Goal: Task Accomplishment & Management: Use online tool/utility

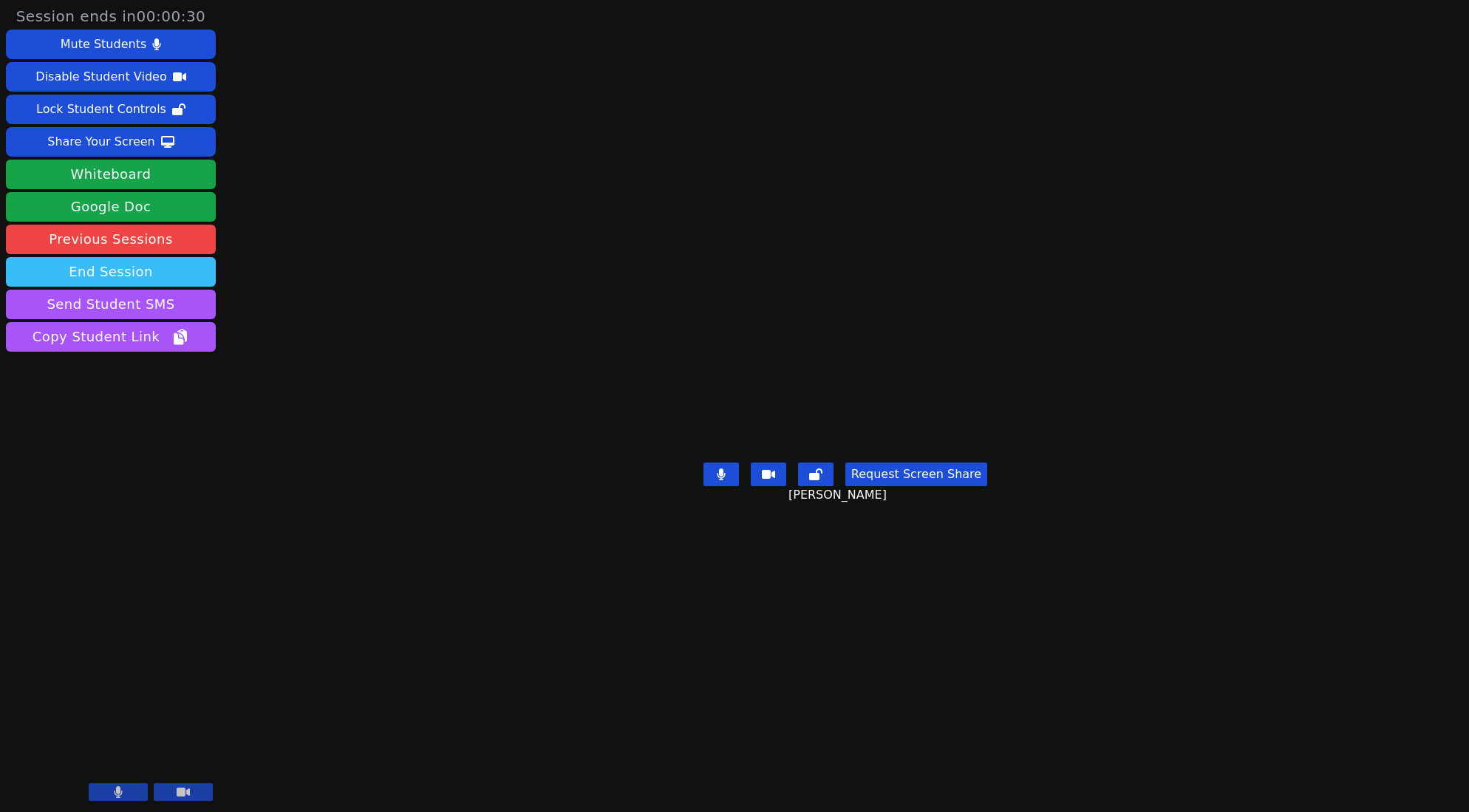
click at [110, 261] on button "End Session" at bounding box center [110, 271] width 210 height 29
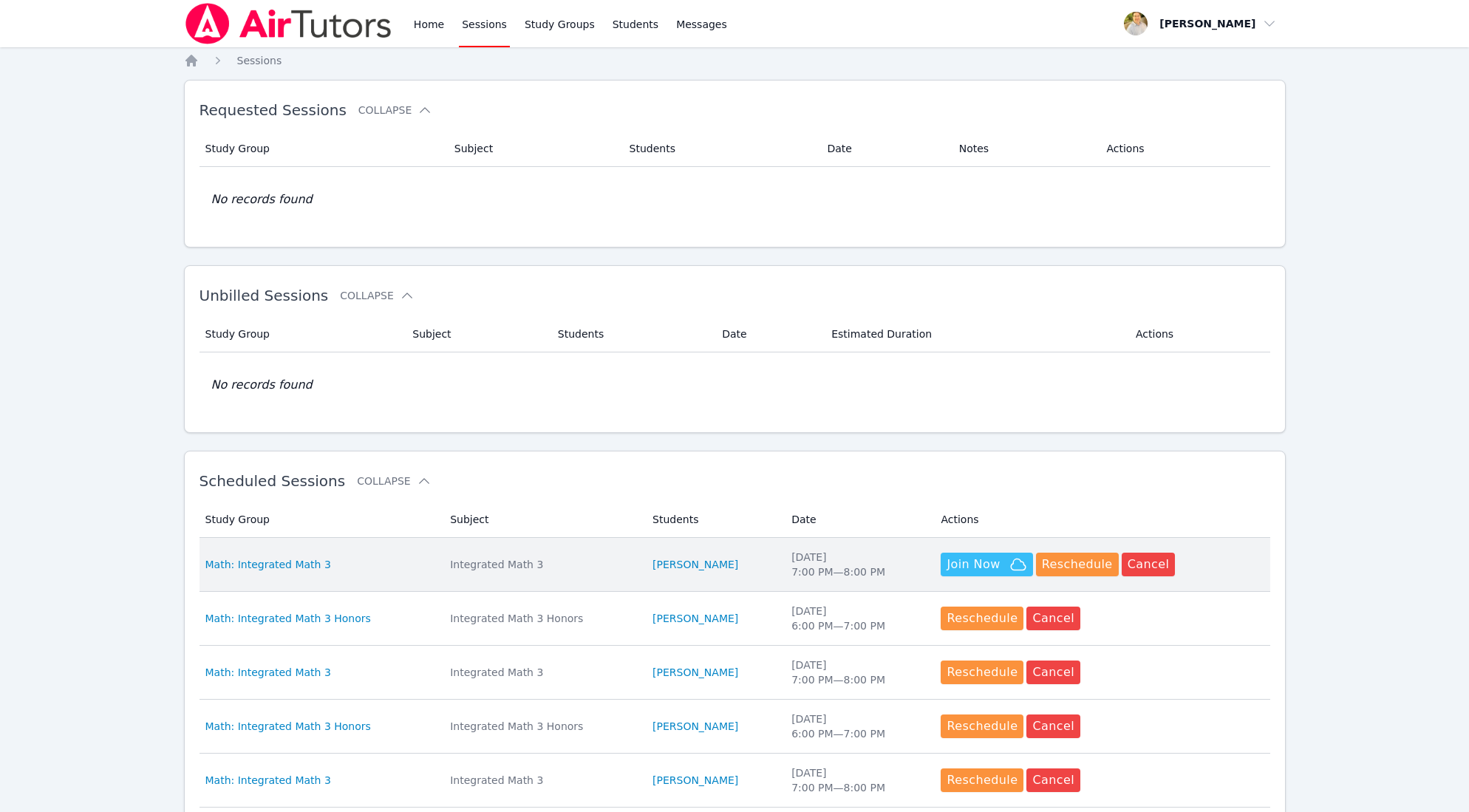
click at [996, 561] on span "Join Now" at bounding box center [973, 564] width 53 height 17
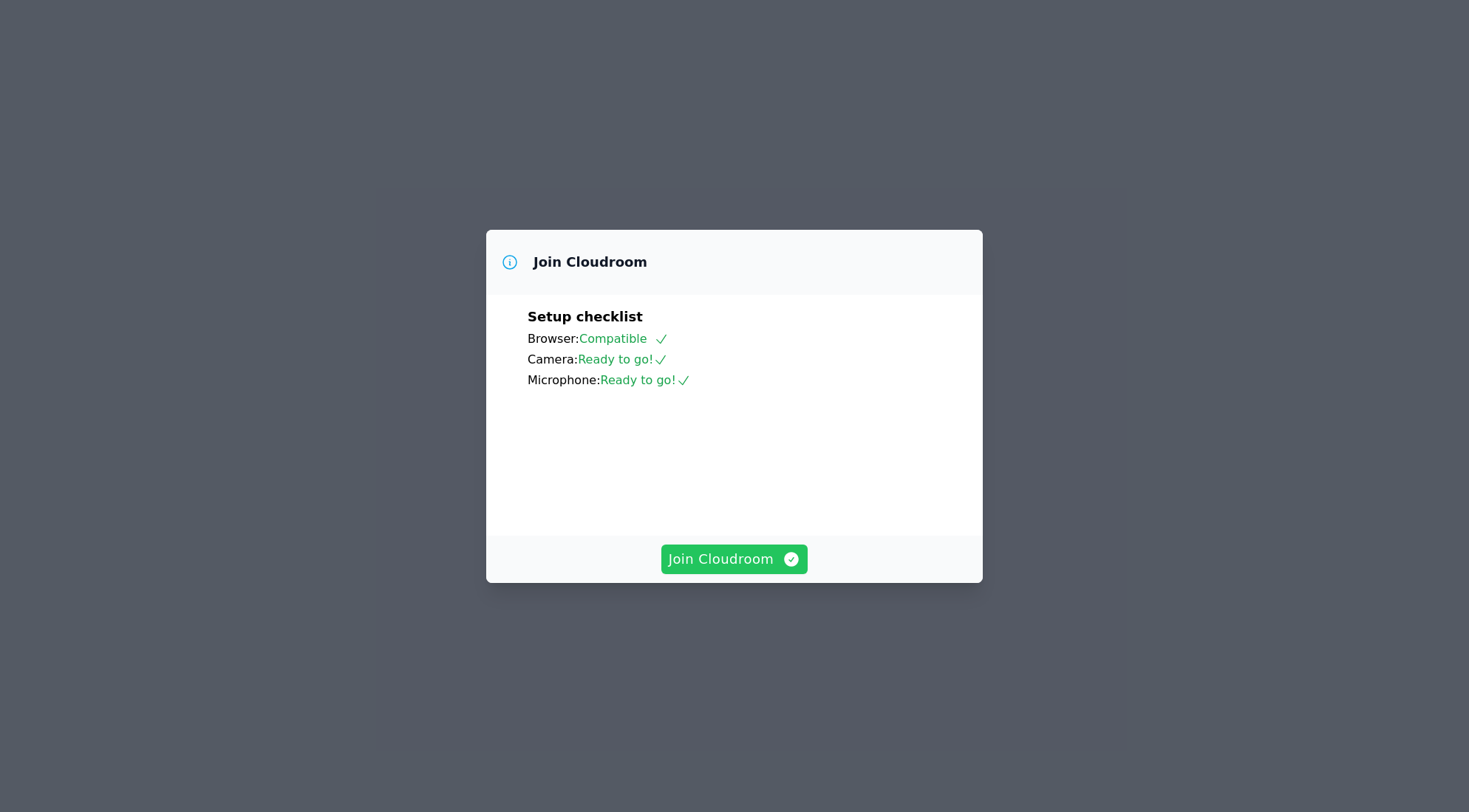
click at [742, 570] on span "Join Cloudroom" at bounding box center [734, 559] width 132 height 21
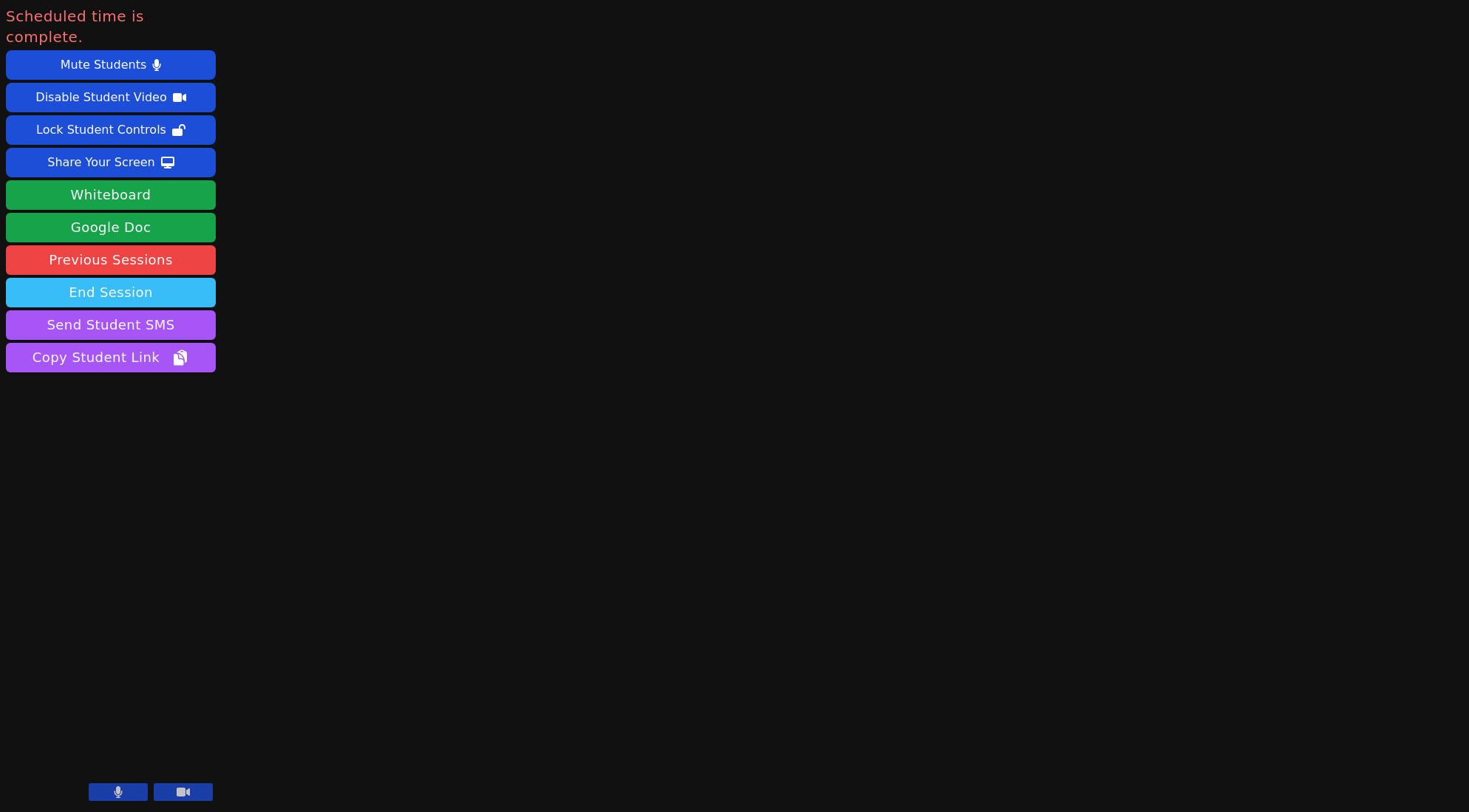
click at [152, 278] on button "End Session" at bounding box center [110, 292] width 210 height 29
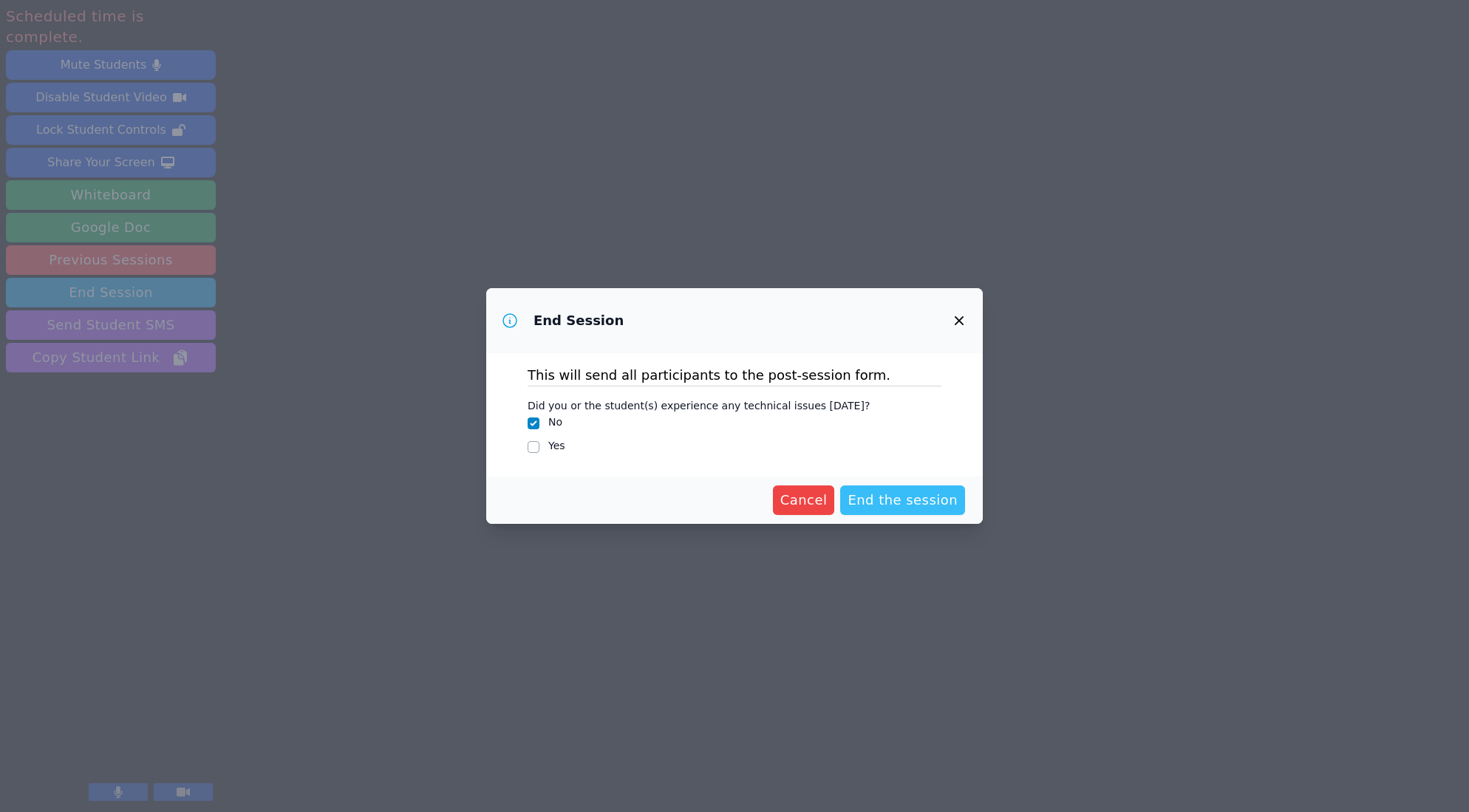
click at [899, 497] on span "End the session" at bounding box center [902, 500] width 110 height 21
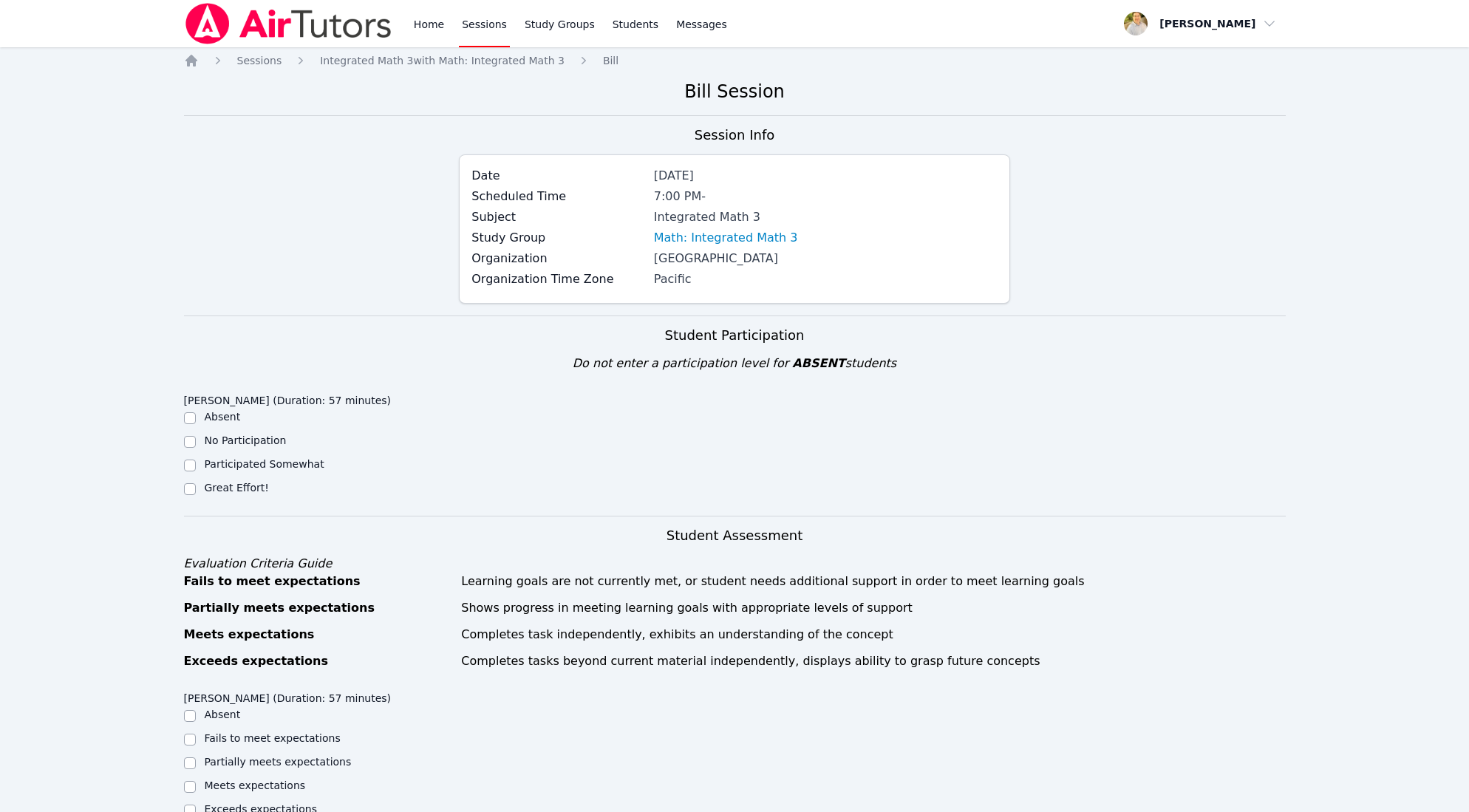
click at [196, 488] on div "Great Effort!" at bounding box center [321, 489] width 276 height 17
click at [190, 492] on input "Great Effort!" at bounding box center [189, 489] width 12 height 12
checkbox input "true"
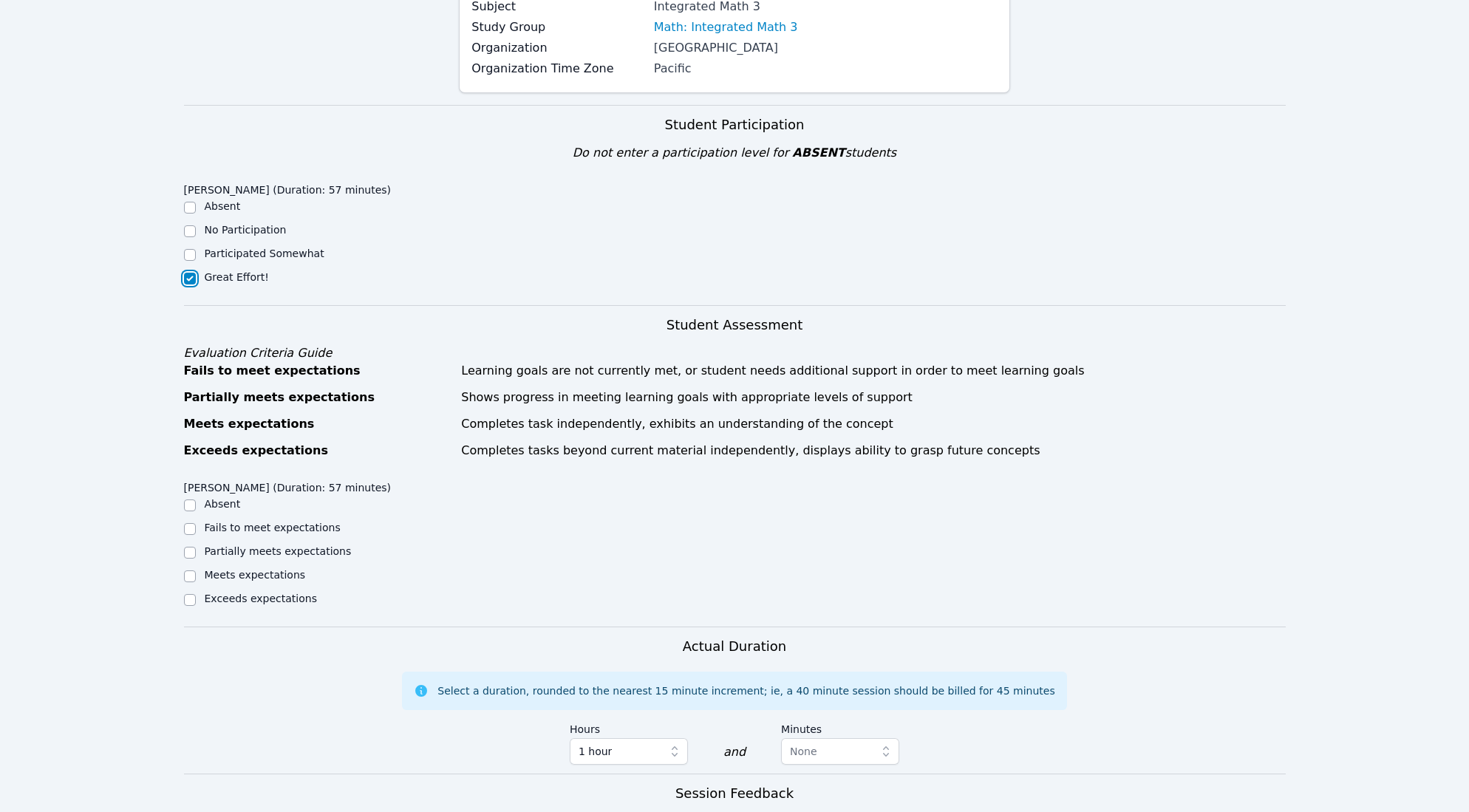
scroll to position [222, 0]
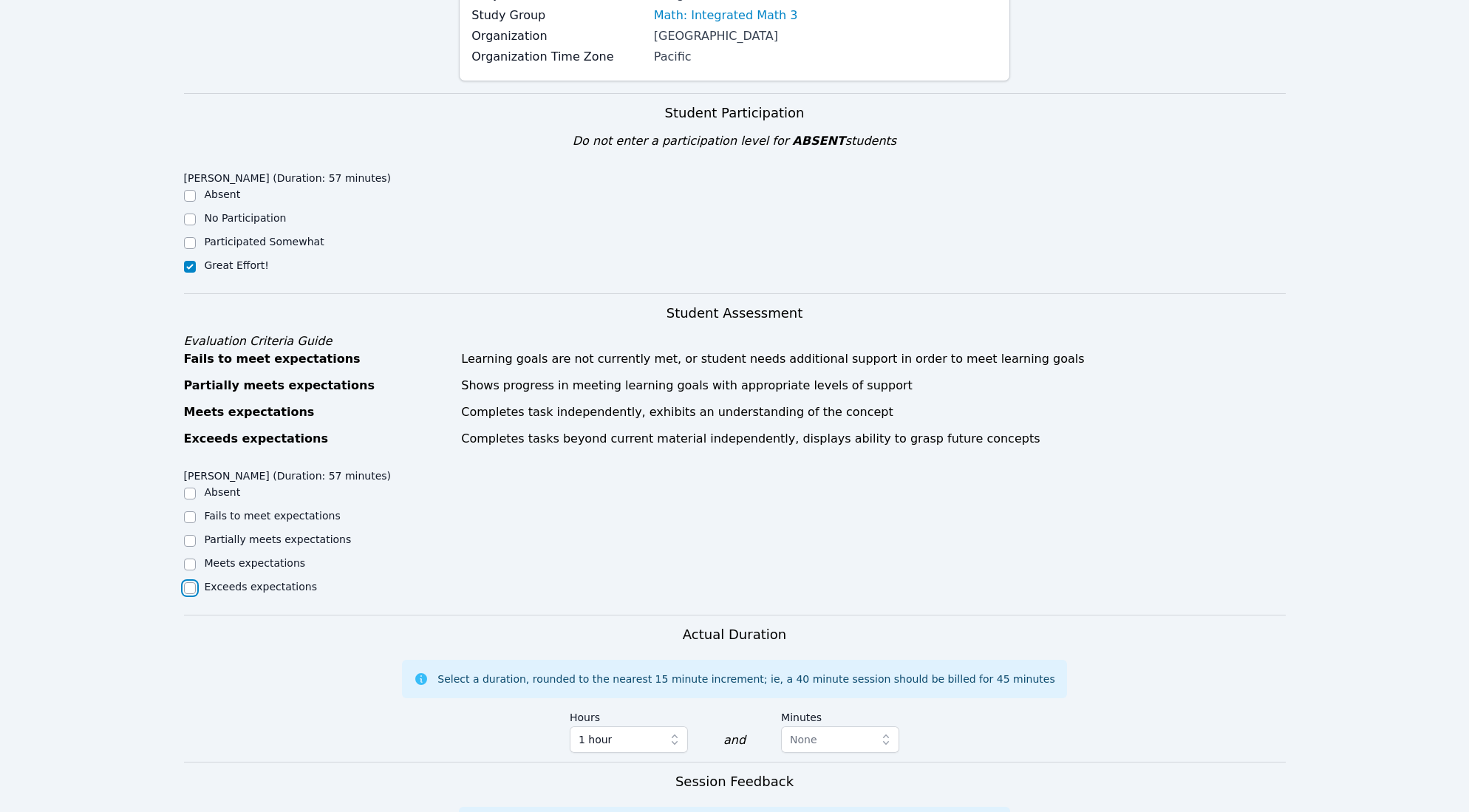
click at [188, 590] on input "Exceeds expectations" at bounding box center [189, 587] width 12 height 12
checkbox input "true"
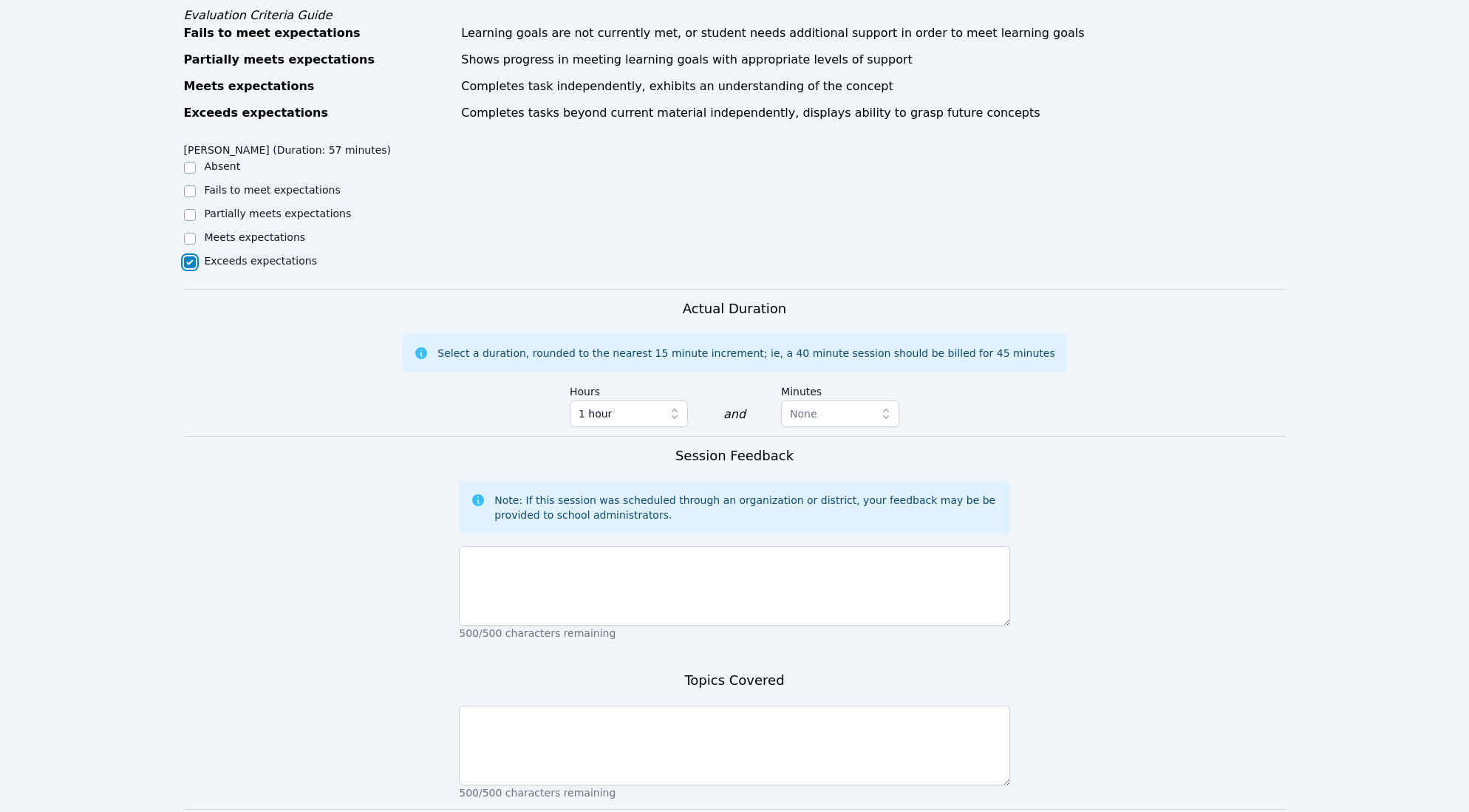
scroll to position [559, 0]
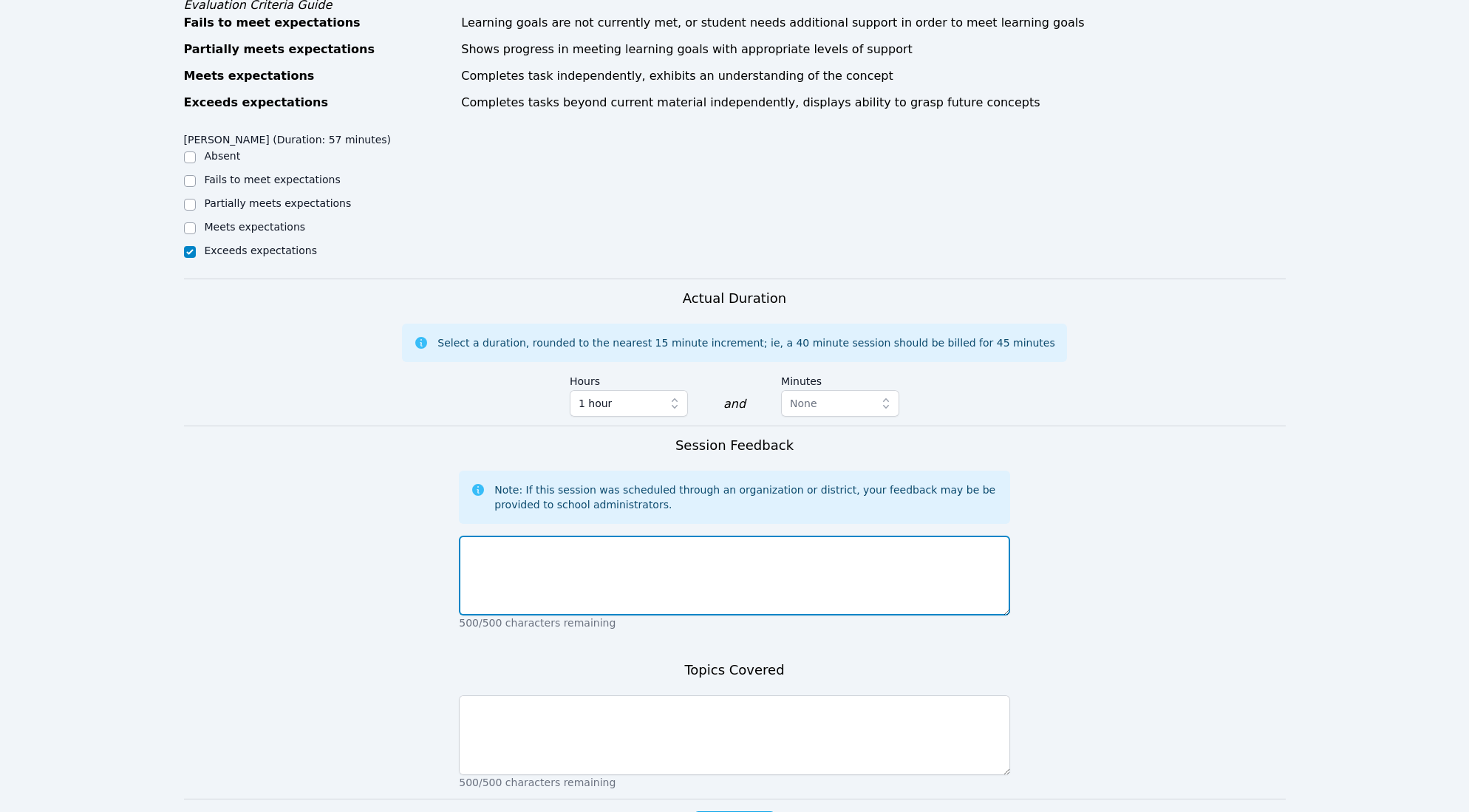
click at [707, 597] on textarea at bounding box center [734, 575] width 551 height 79
type textarea "Student did great work. followed along and asked great questions."
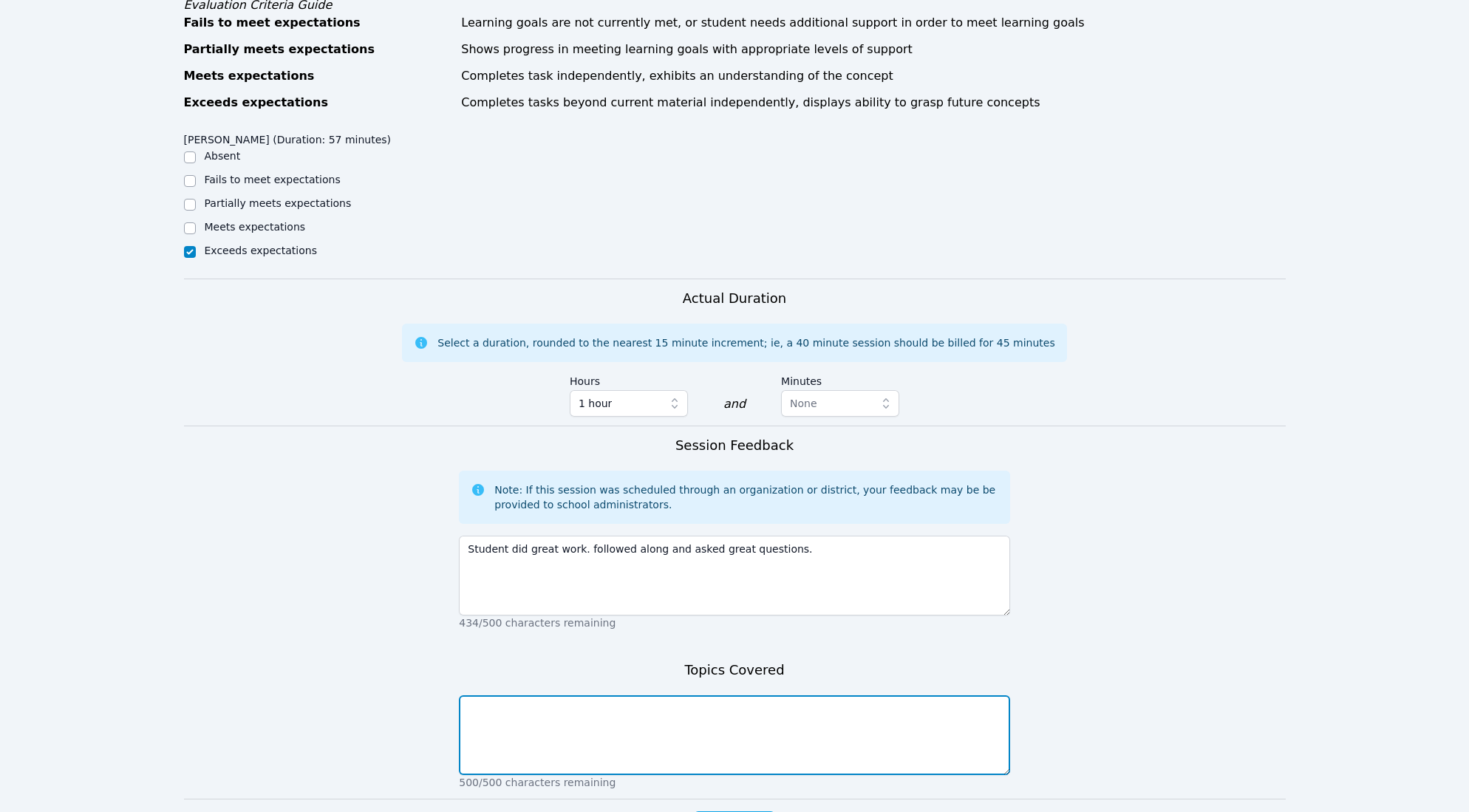
click at [708, 750] on textarea at bounding box center [734, 735] width 551 height 79
click at [595, 713] on textarea "math 3, adding and multiypling polynomials." at bounding box center [734, 735] width 551 height 79
click at [615, 707] on textarea "math 3, adding and multiypling polynomials." at bounding box center [734, 735] width 551 height 79
click at [696, 710] on textarea "math 3, adding and multiplying polynomials." at bounding box center [734, 735] width 551 height 79
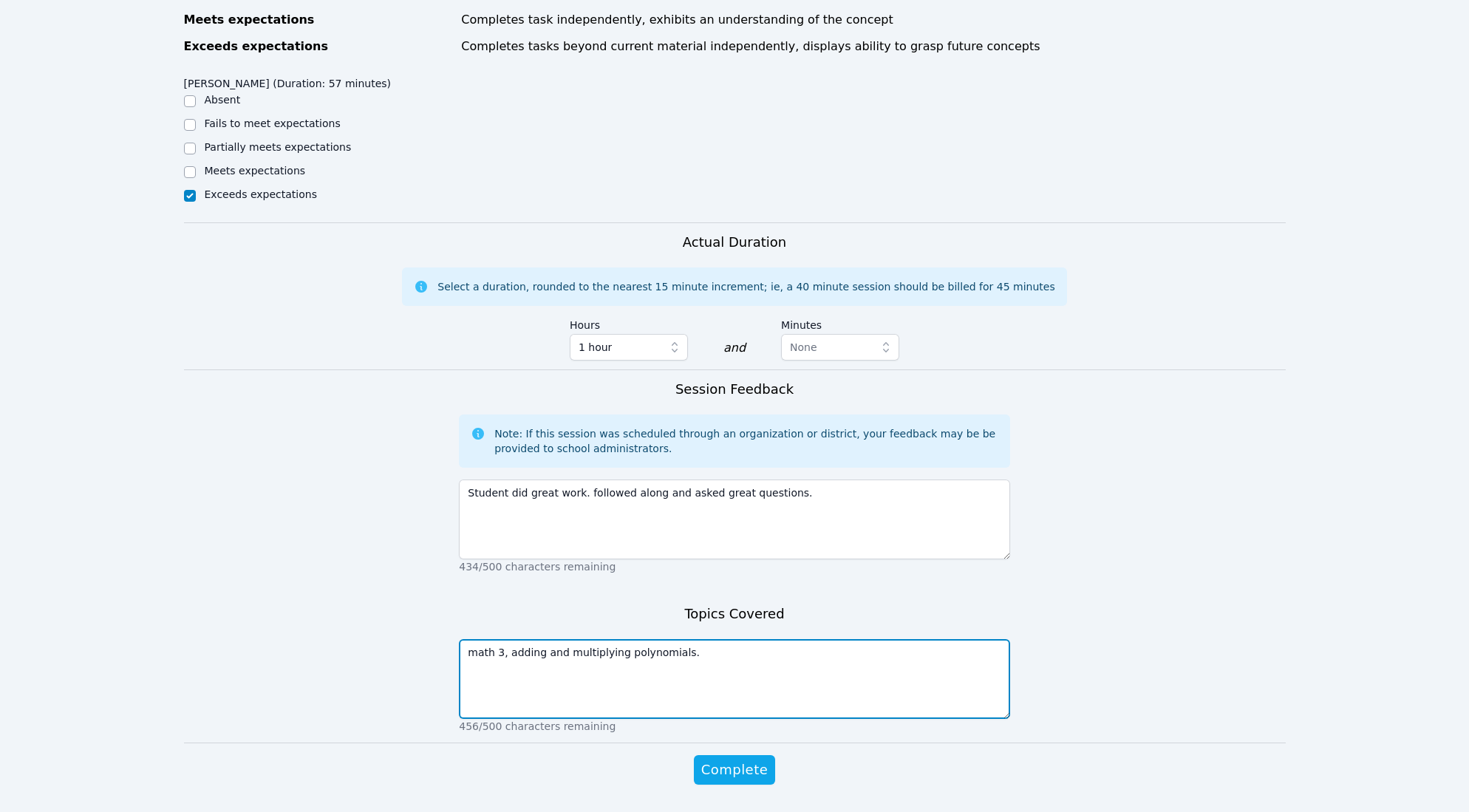
scroll to position [658, 0]
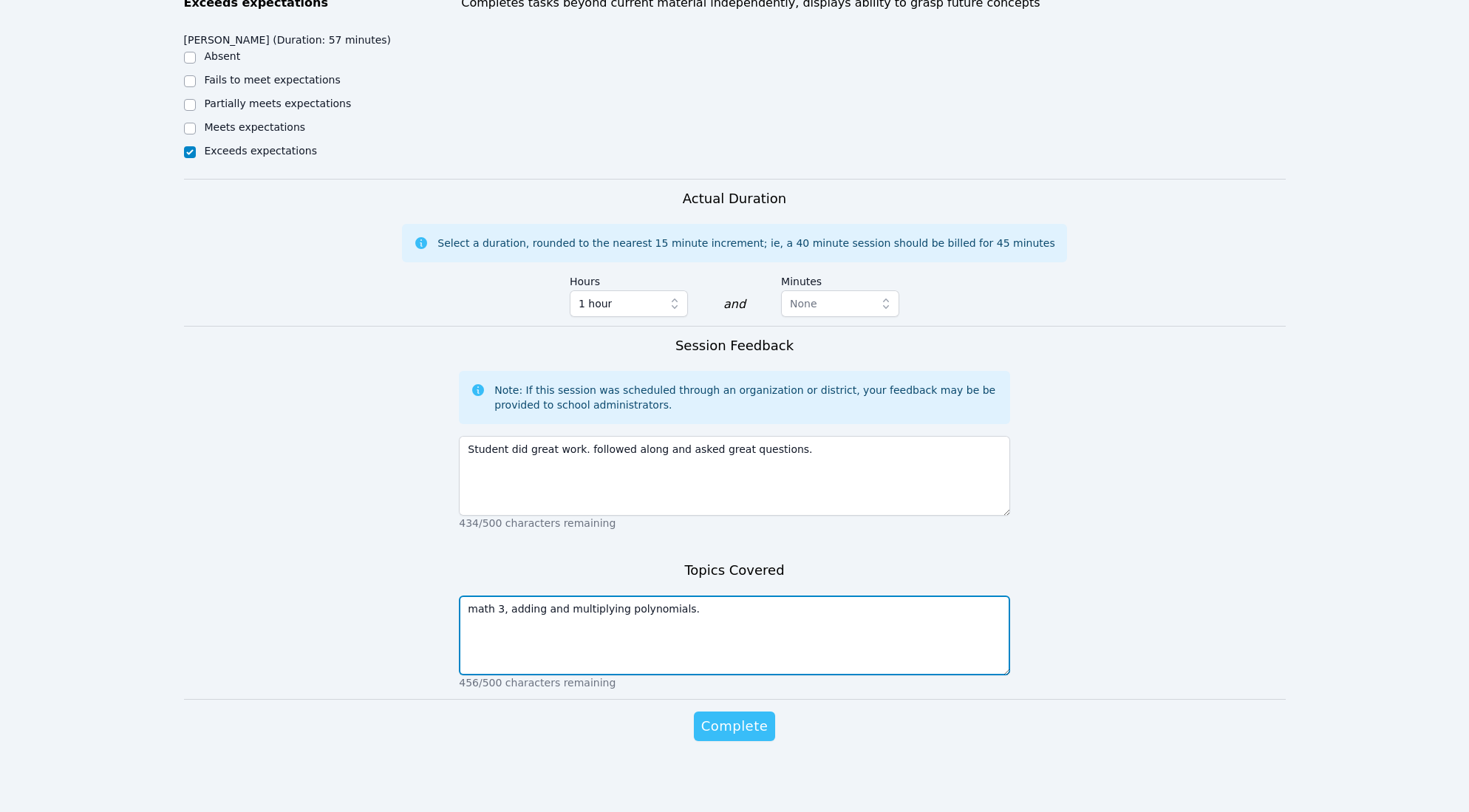
type textarea "math 3, adding and multiplying polynomials."
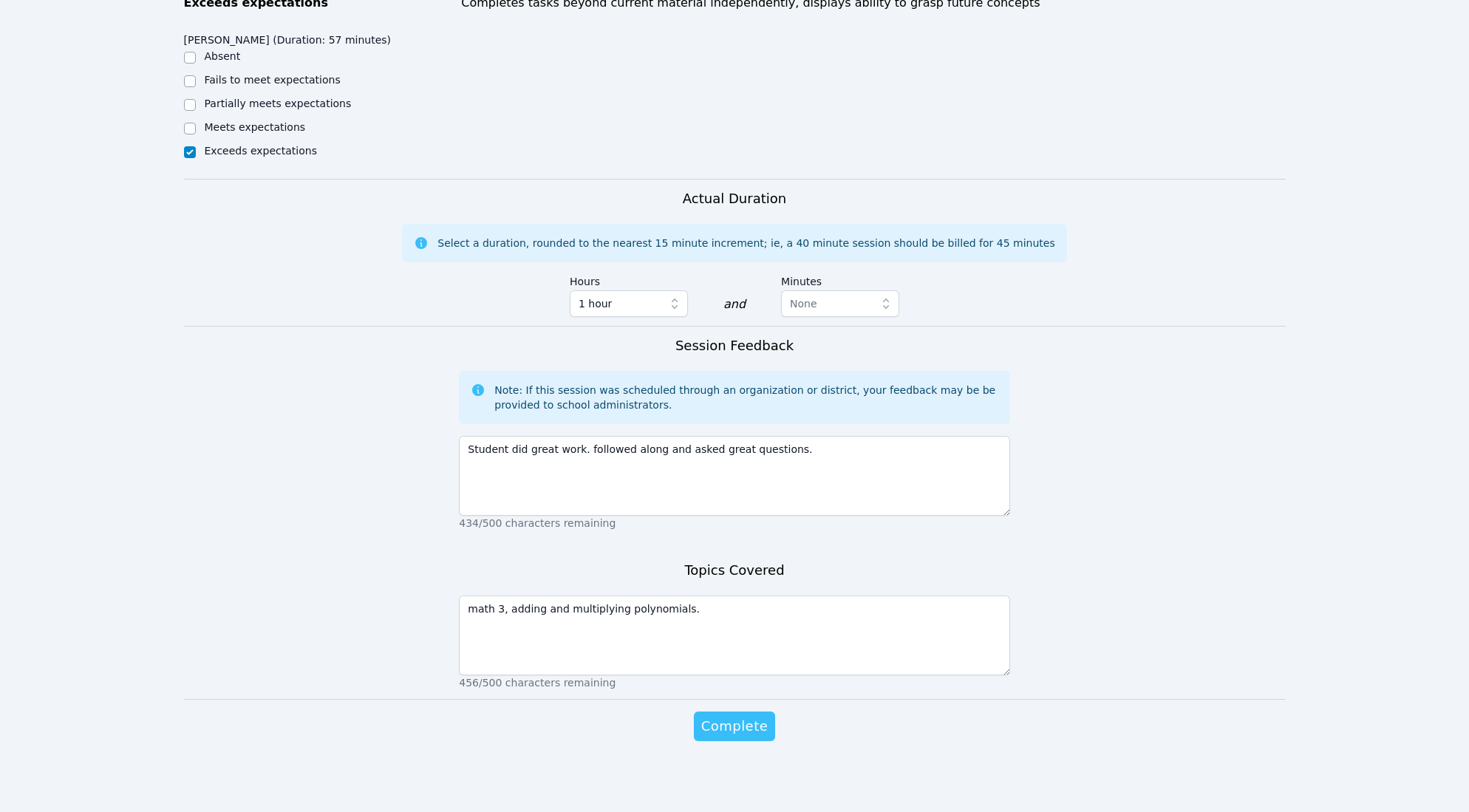
click at [734, 721] on span "Complete" at bounding box center [734, 726] width 67 height 21
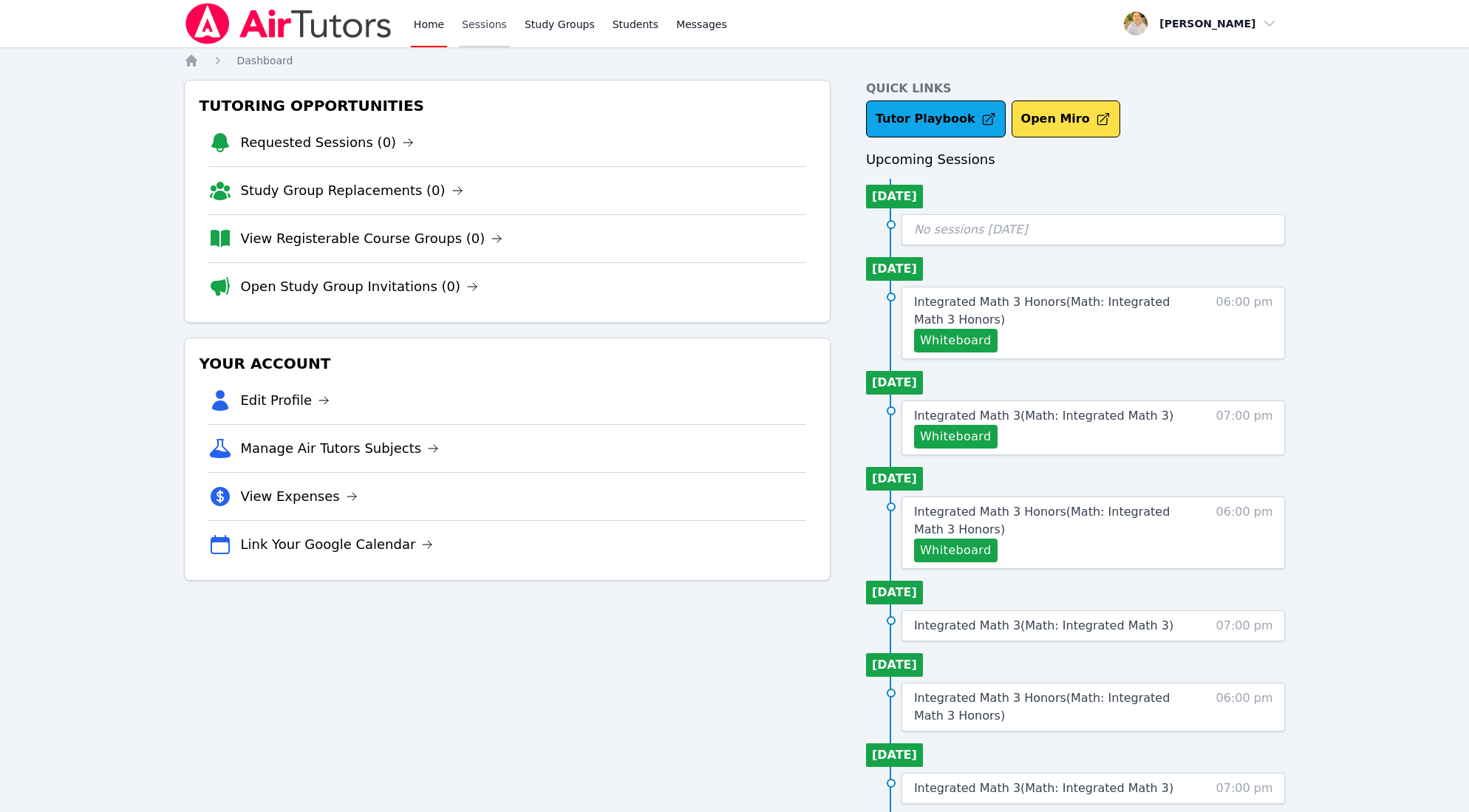
click at [475, 21] on link "Sessions" at bounding box center [484, 23] width 51 height 47
